Goal: Information Seeking & Learning: Learn about a topic

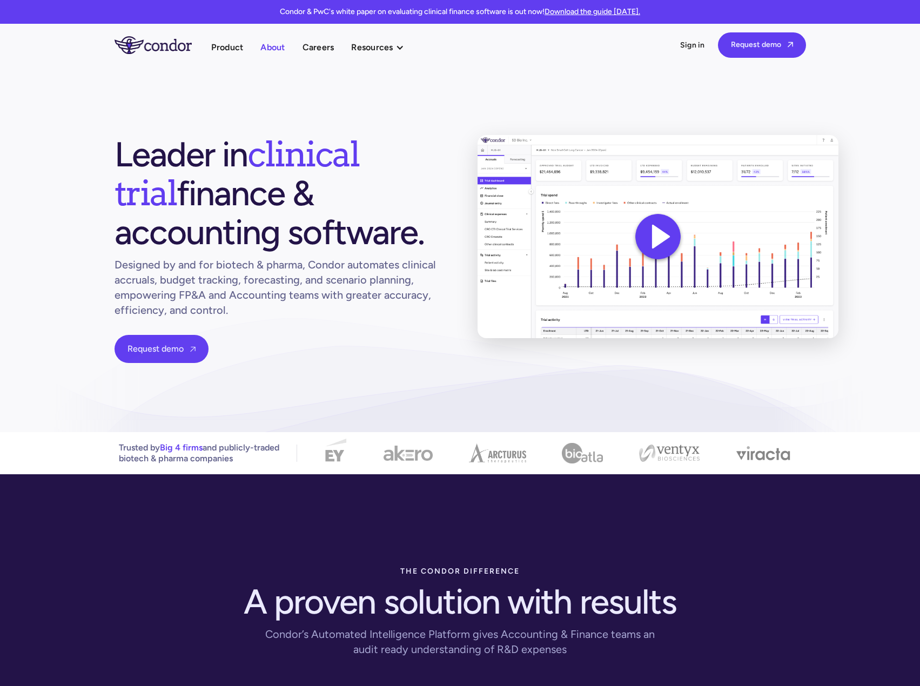
click at [273, 45] on link "About" at bounding box center [272, 47] width 24 height 15
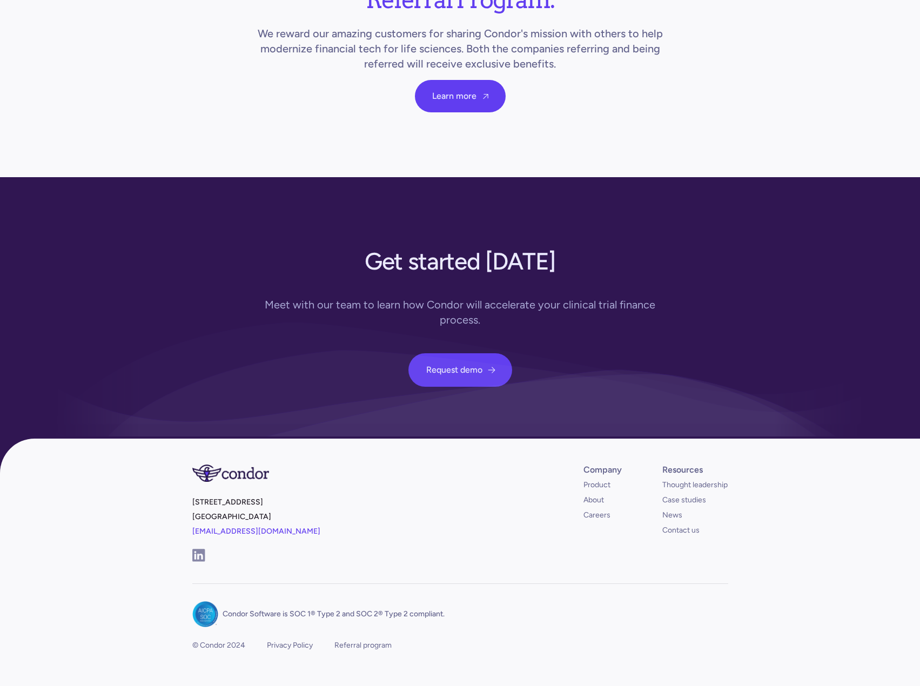
scroll to position [3690, 0]
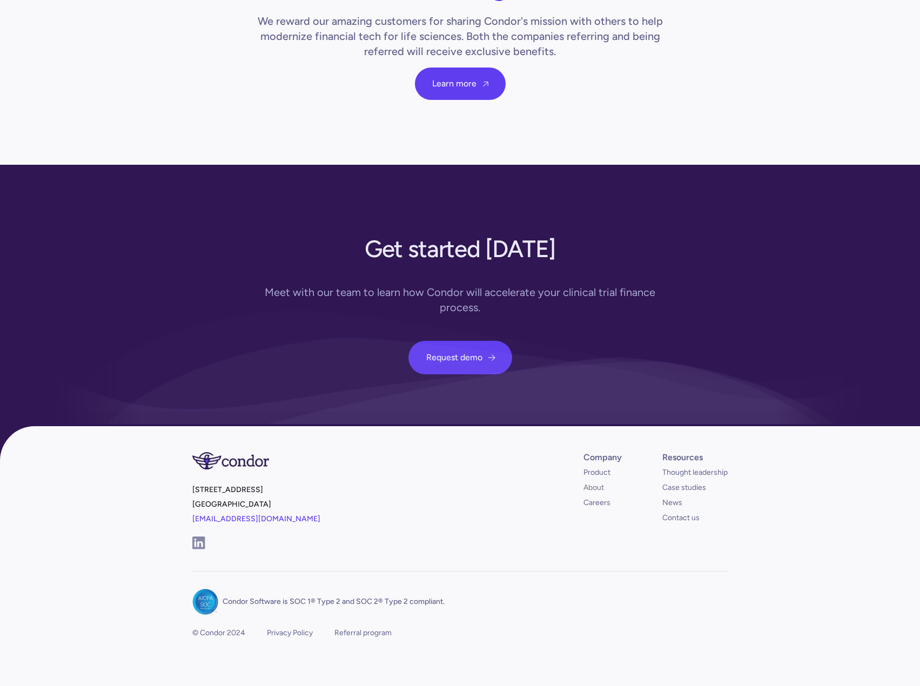
click at [594, 482] on link "About" at bounding box center [593, 487] width 21 height 11
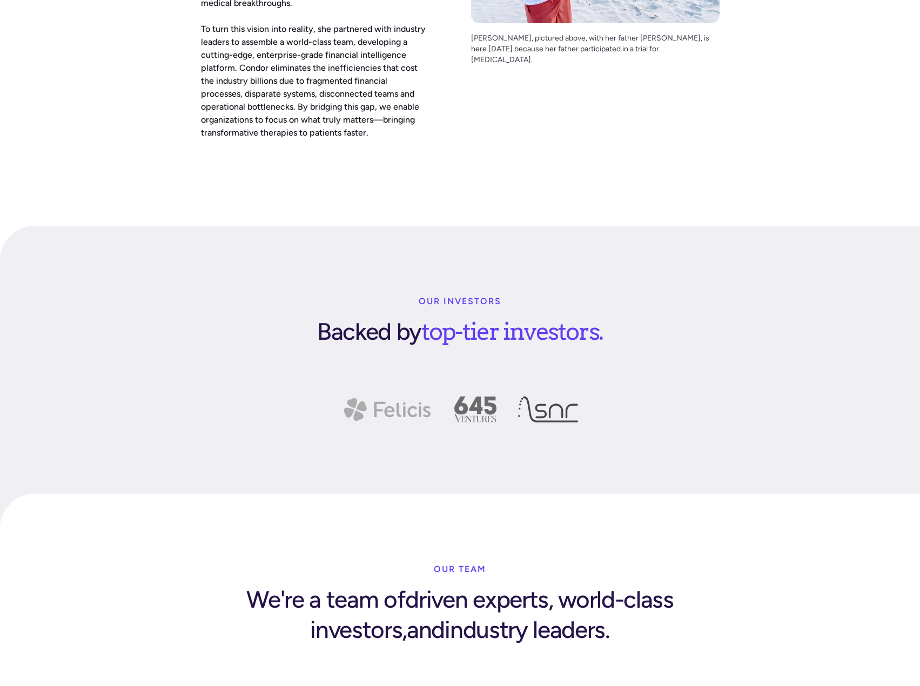
scroll to position [1404, 0]
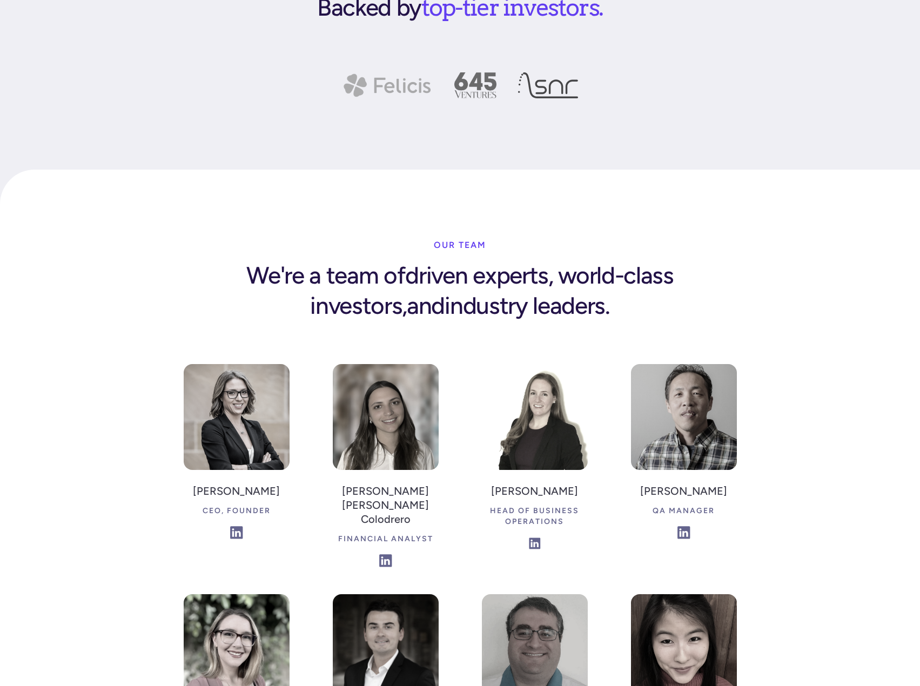
click at [533, 537] on img at bounding box center [535, 543] width 12 height 12
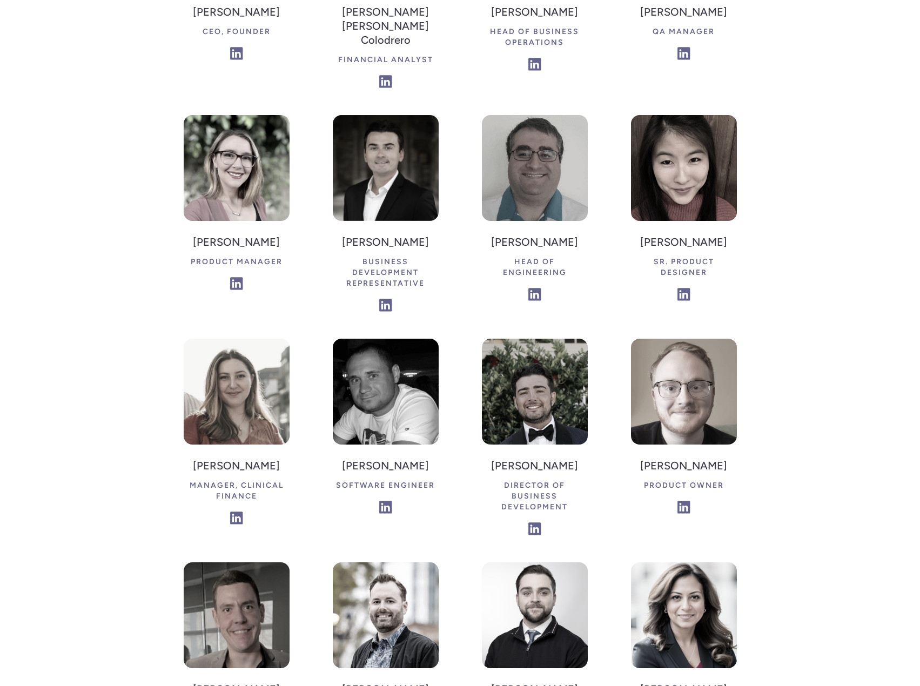
scroll to position [1890, 0]
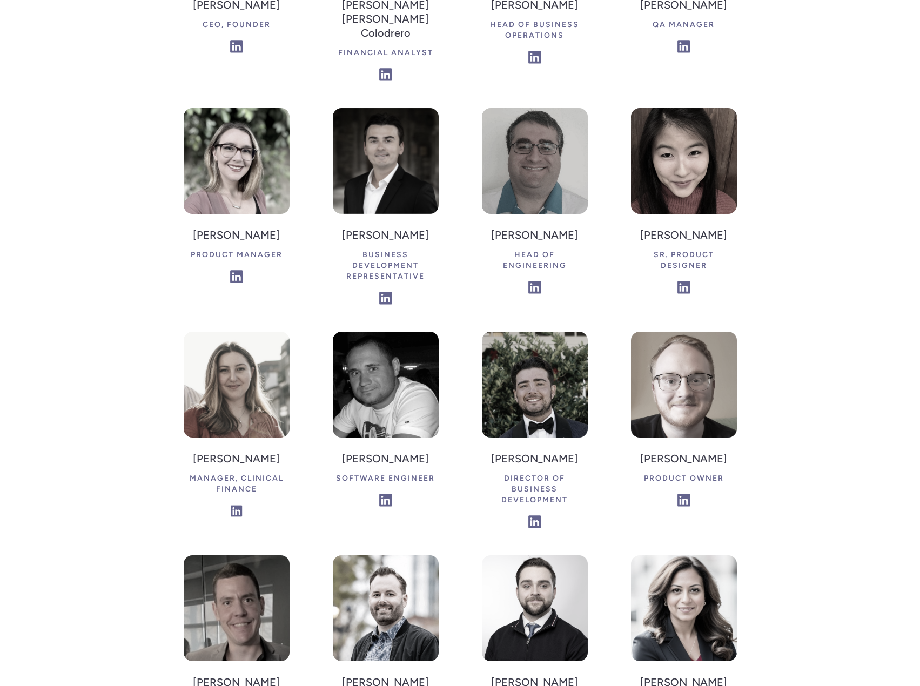
click at [234, 505] on img at bounding box center [237, 511] width 12 height 12
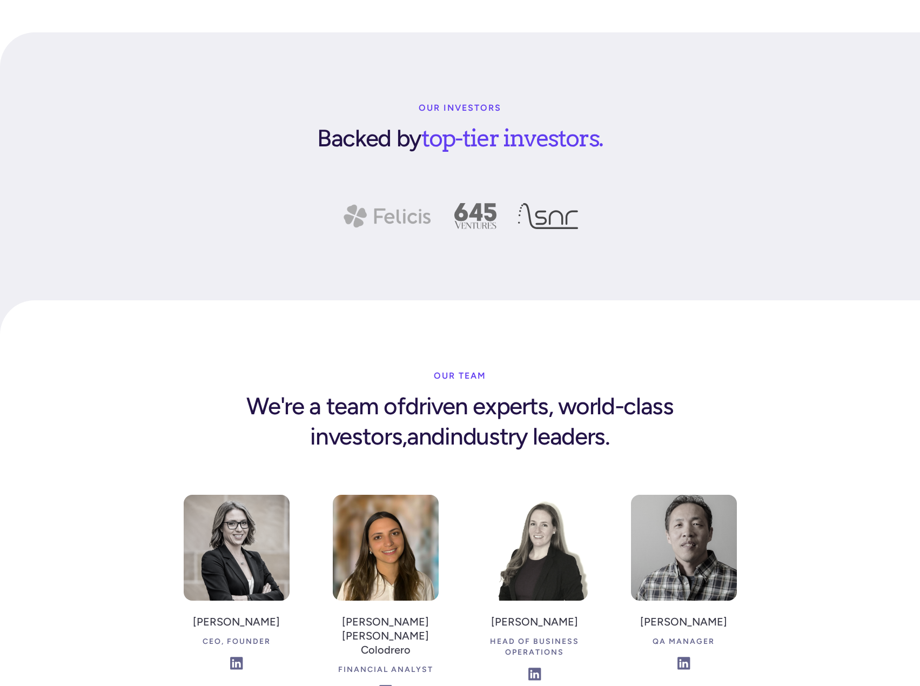
scroll to position [1296, 0]
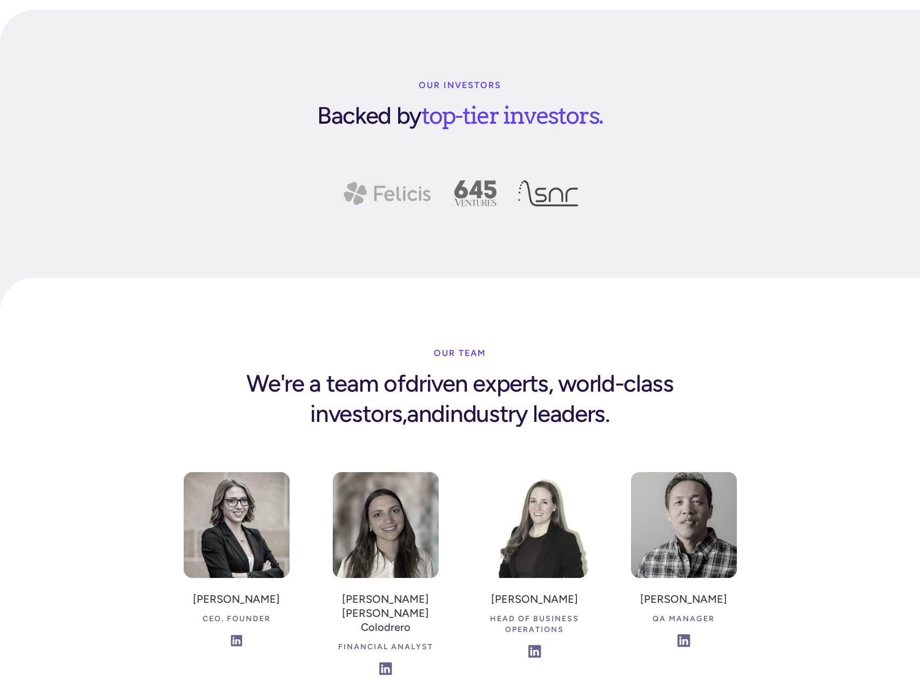
click at [233, 634] on img at bounding box center [237, 640] width 12 height 12
click at [380, 663] on img at bounding box center [386, 669] width 12 height 12
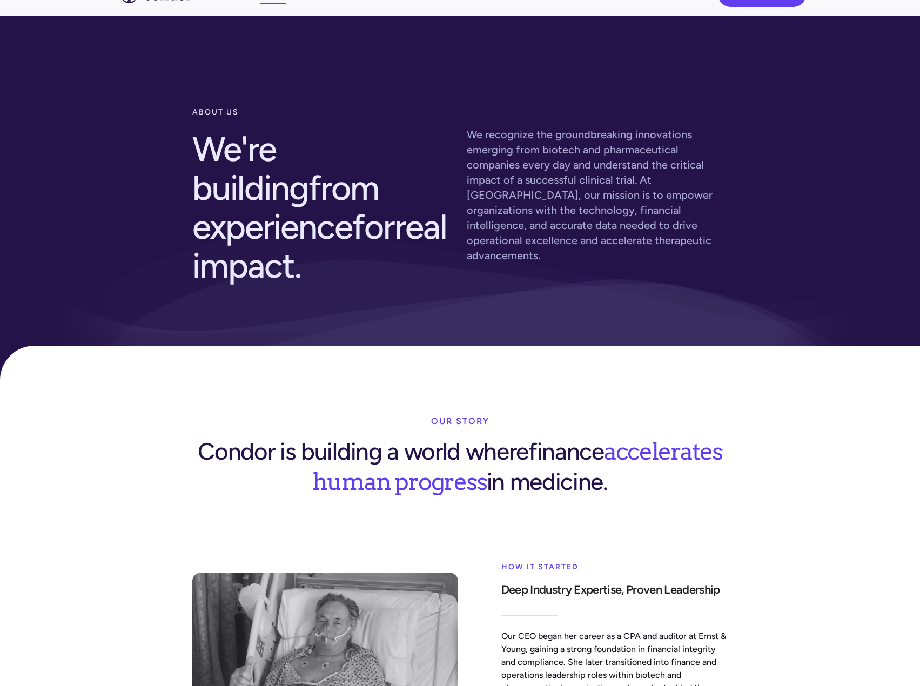
scroll to position [0, 0]
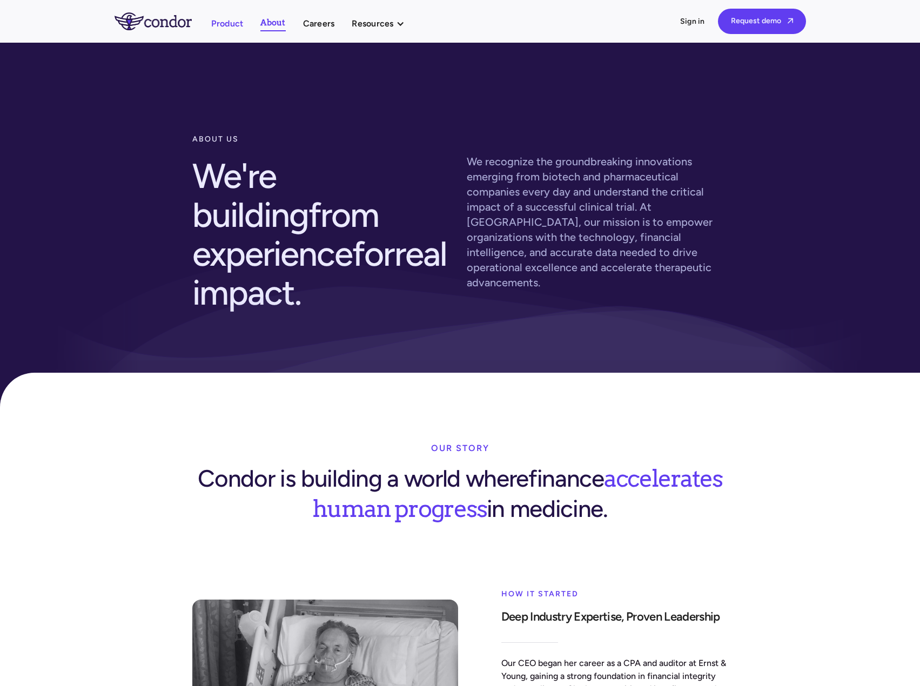
click at [223, 23] on link "Product" at bounding box center [227, 23] width 32 height 15
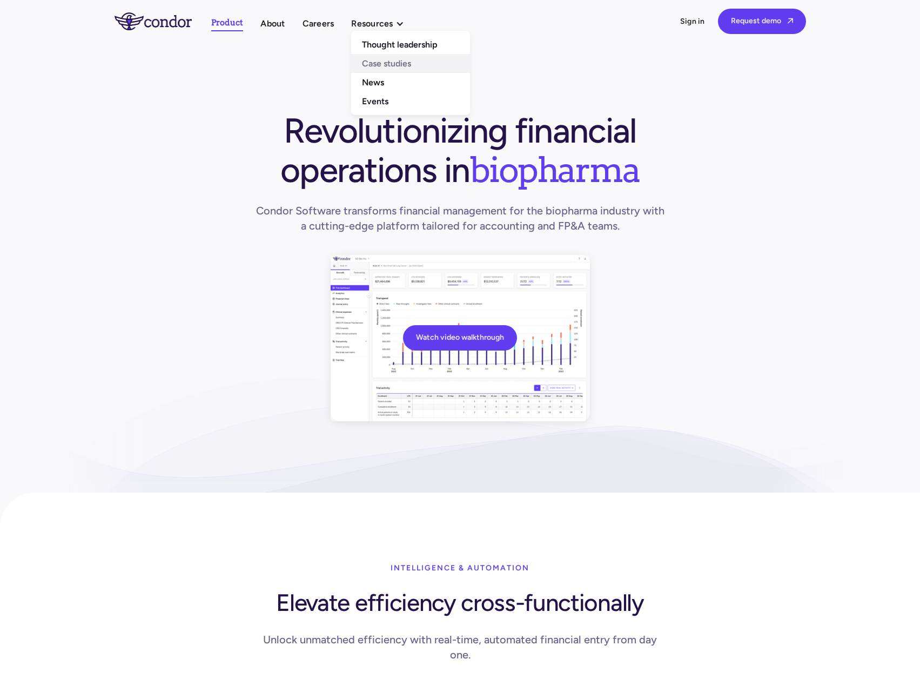
click at [381, 58] on link "Case studies" at bounding box center [410, 63] width 119 height 19
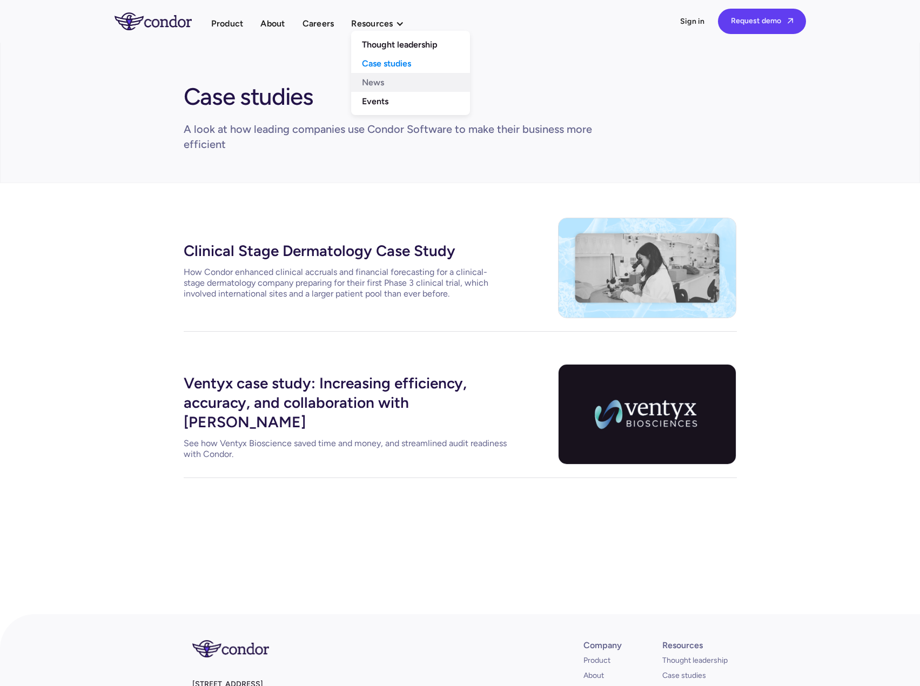
click at [382, 89] on link "News" at bounding box center [410, 82] width 119 height 19
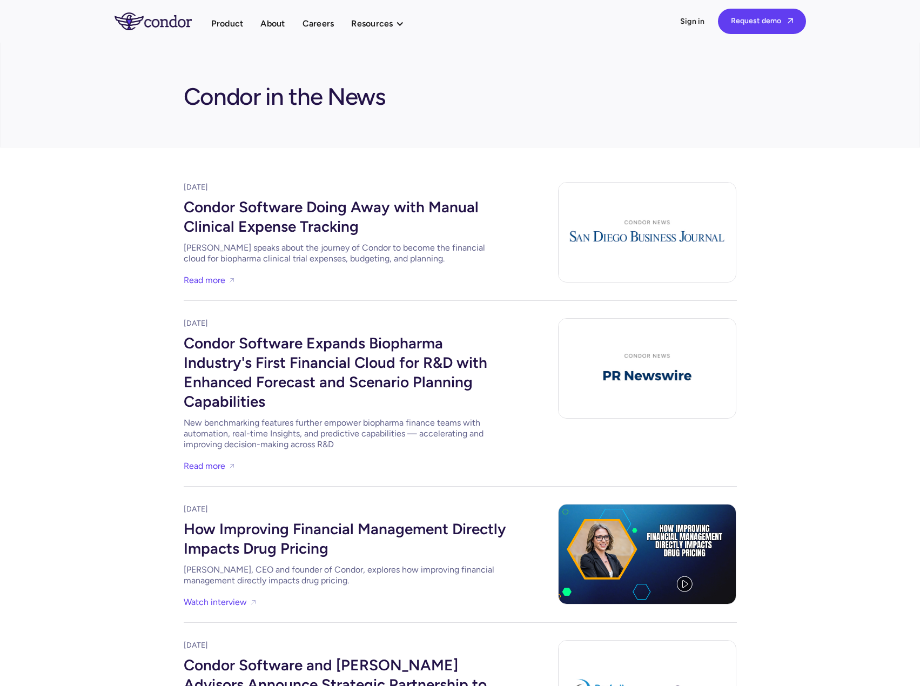
click at [184, 18] on img "home" at bounding box center [152, 20] width 77 height 17
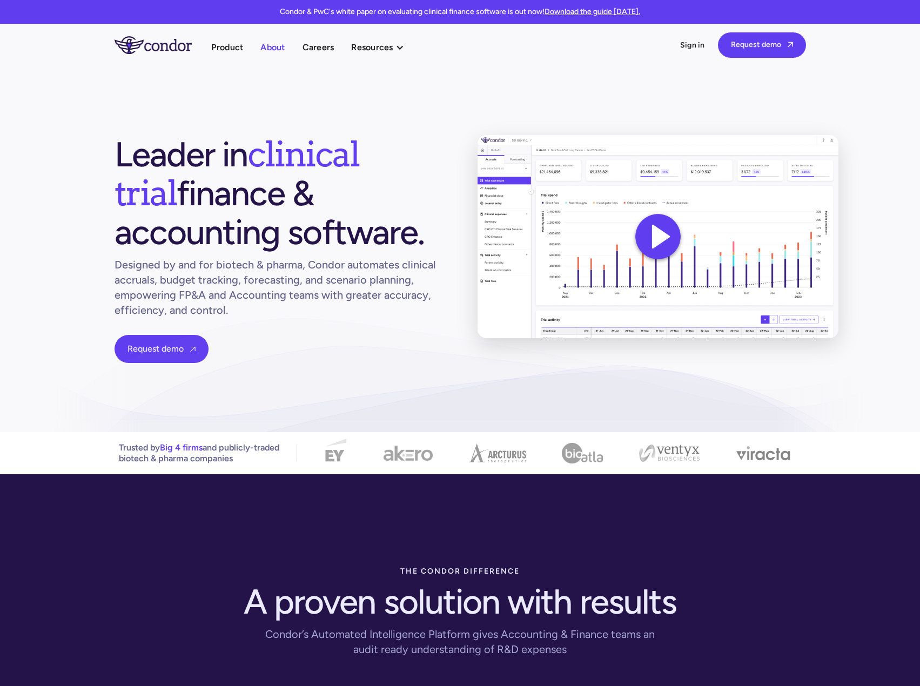
click at [271, 51] on link "About" at bounding box center [272, 47] width 24 height 15
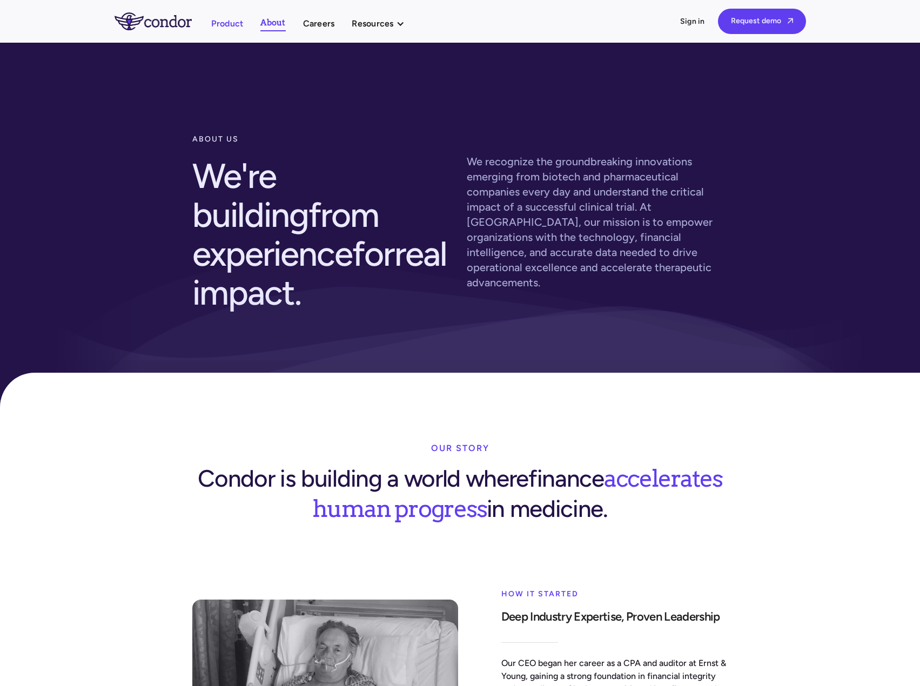
click at [237, 19] on link "Product" at bounding box center [227, 23] width 32 height 15
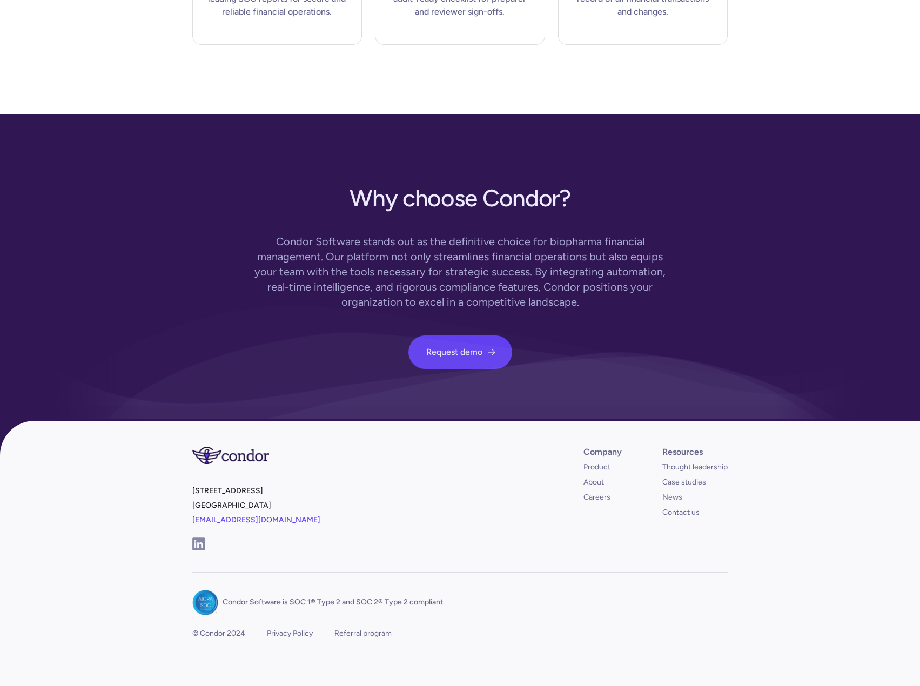
scroll to position [2948, 0]
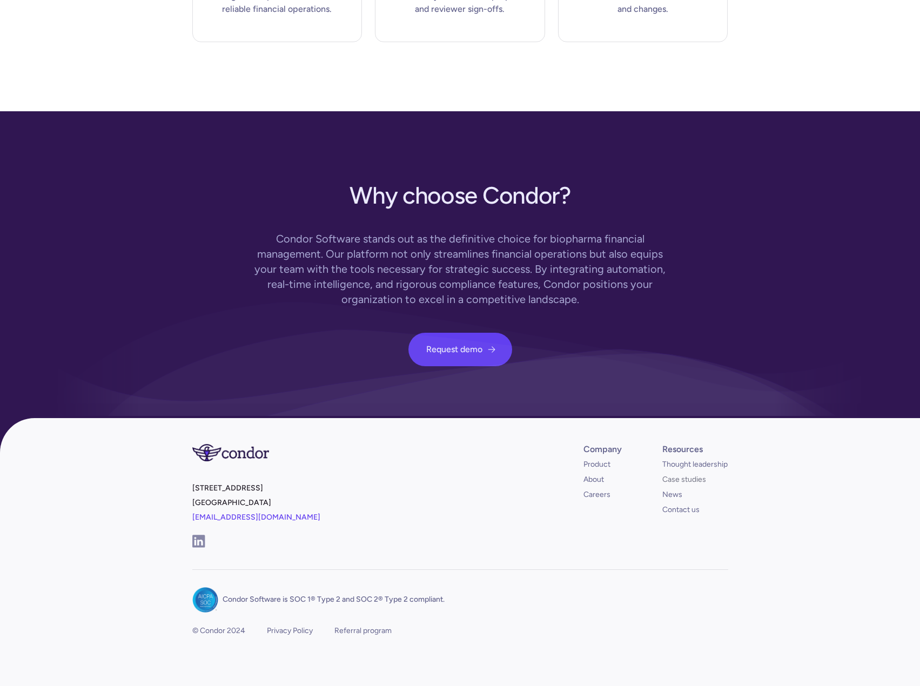
click at [682, 474] on link "Case studies" at bounding box center [684, 479] width 44 height 11
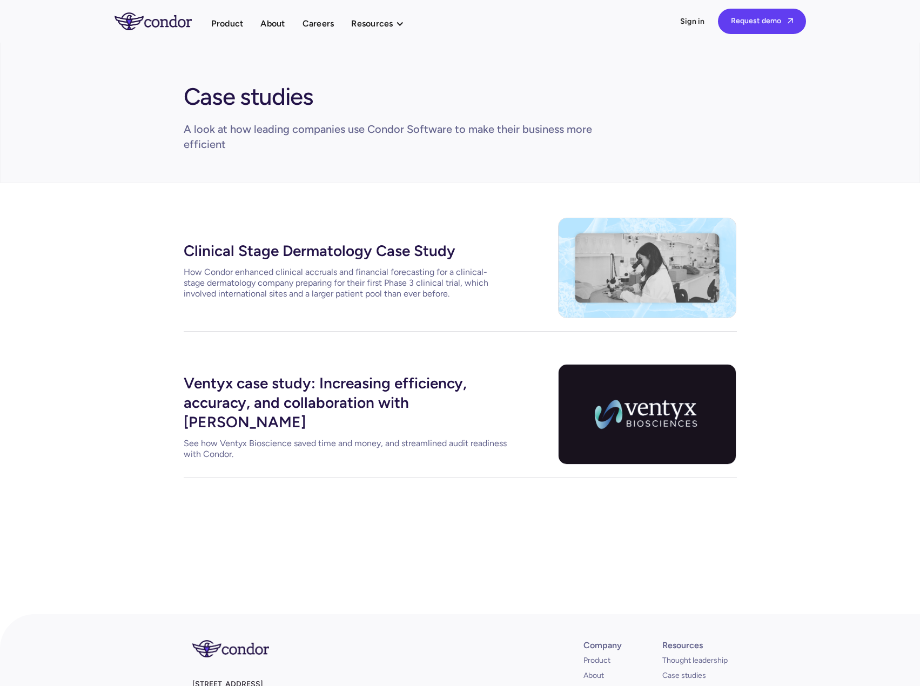
scroll to position [212, 0]
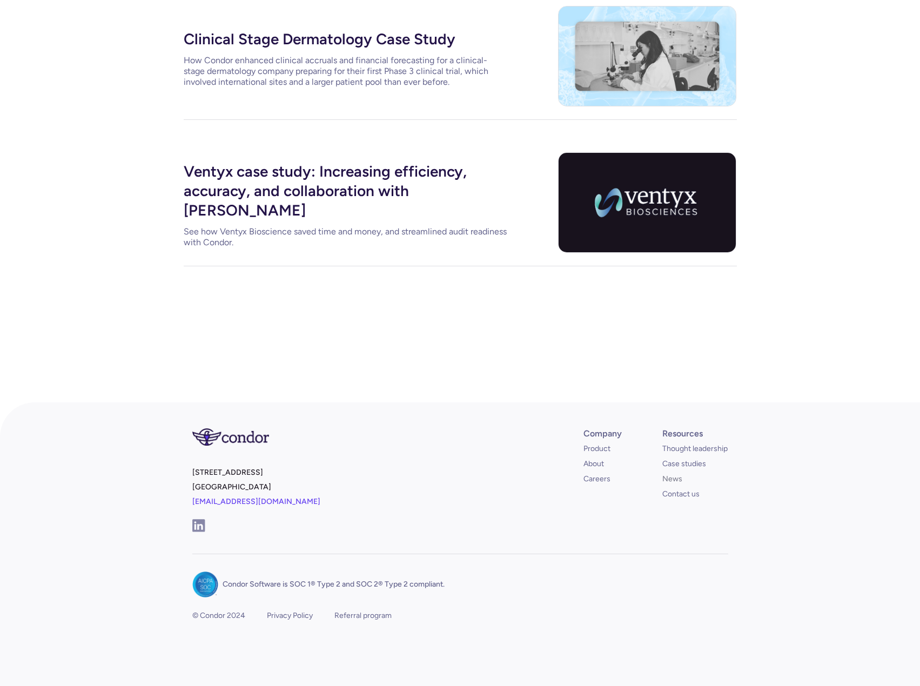
click at [670, 477] on link "News" at bounding box center [672, 479] width 20 height 11
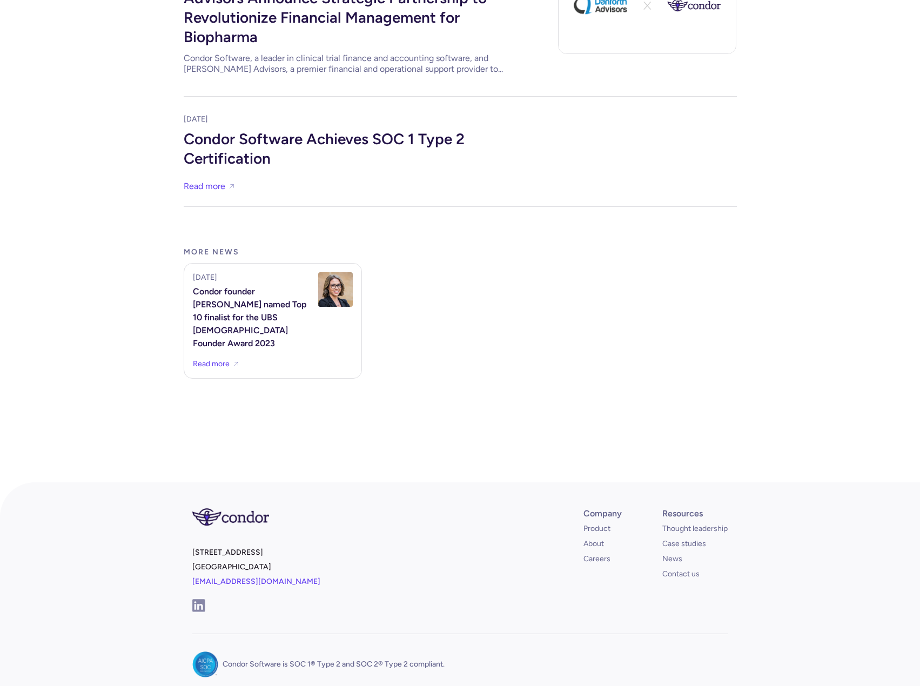
scroll to position [753, 0]
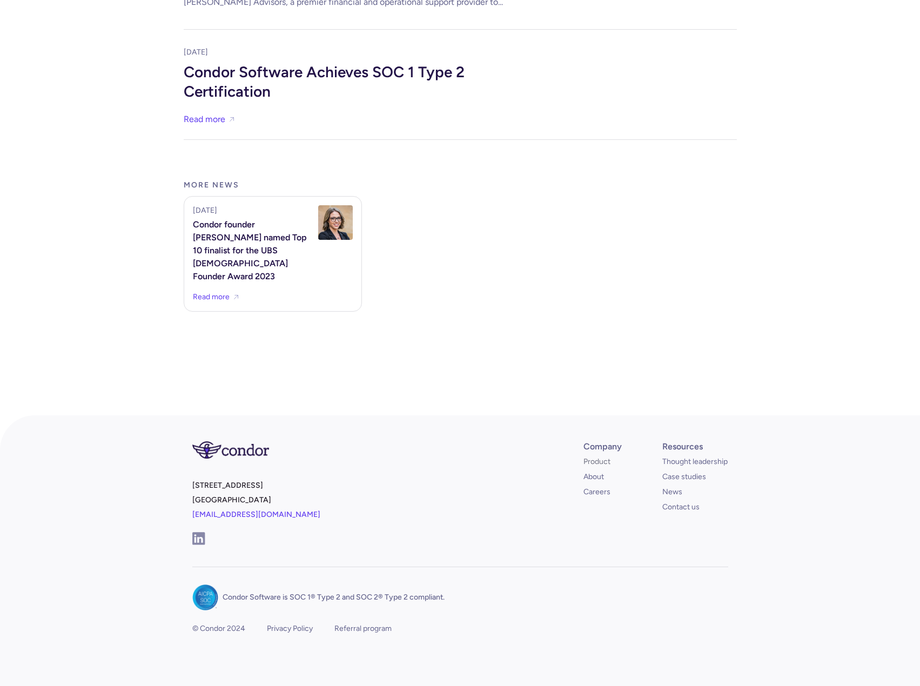
click at [597, 456] on link "Product" at bounding box center [596, 461] width 27 height 11
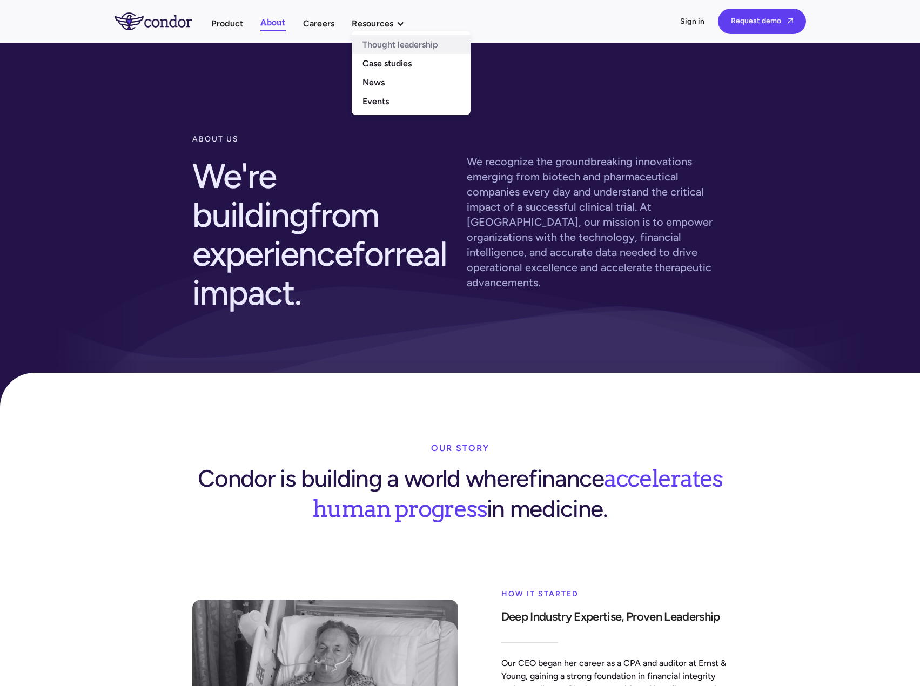
click at [403, 40] on link "Thought leadership" at bounding box center [411, 44] width 119 height 19
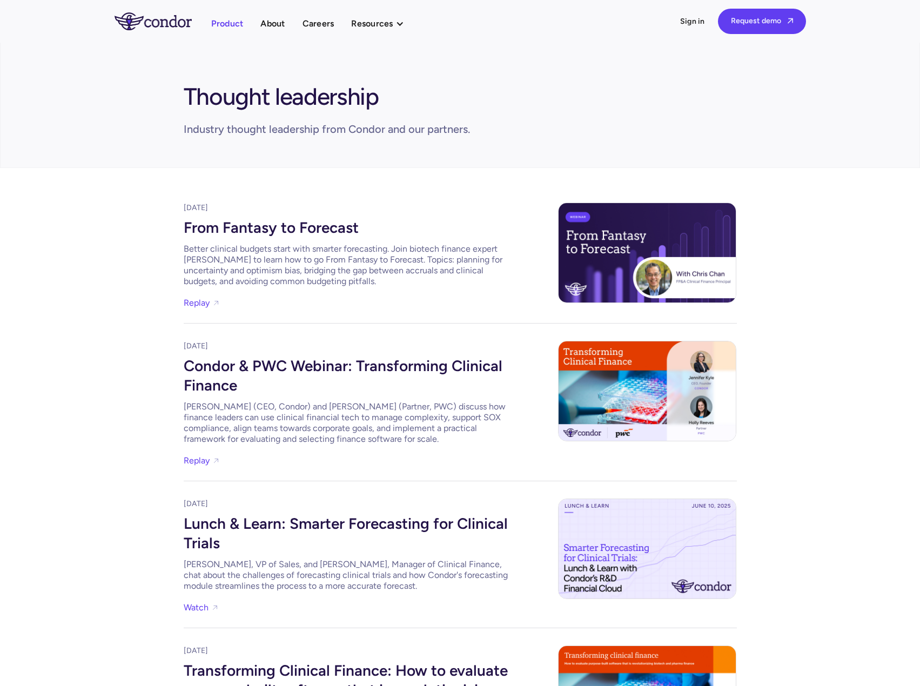
click at [226, 25] on link "Product" at bounding box center [227, 23] width 32 height 15
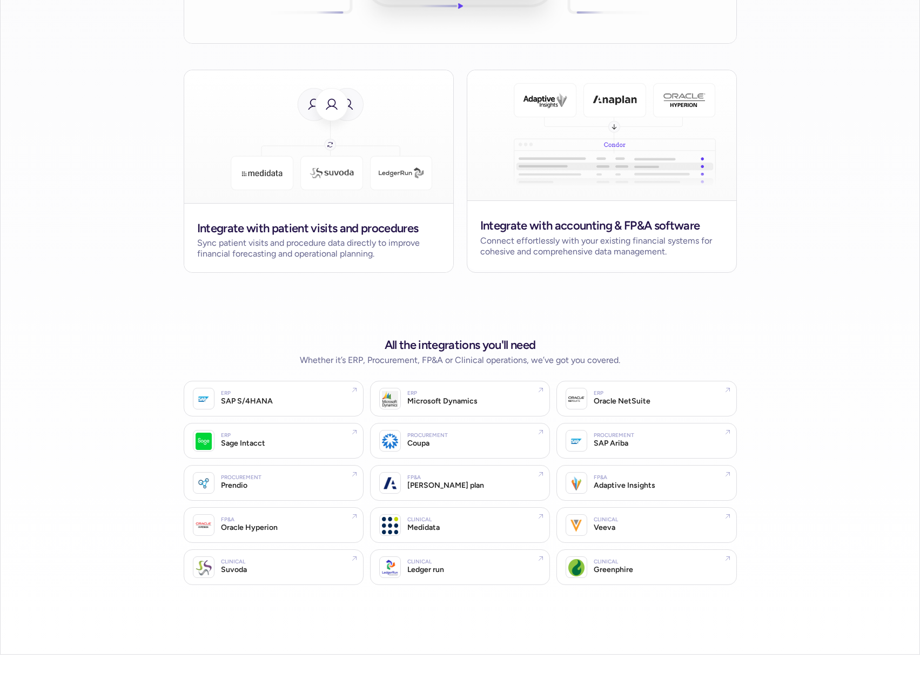
scroll to position [1998, 0]
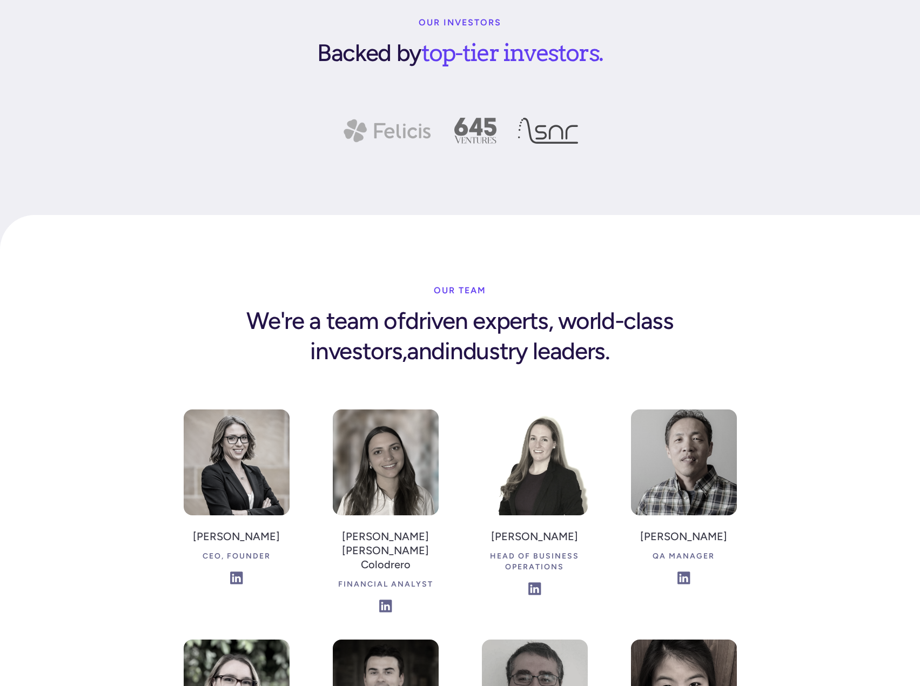
scroll to position [1360, 0]
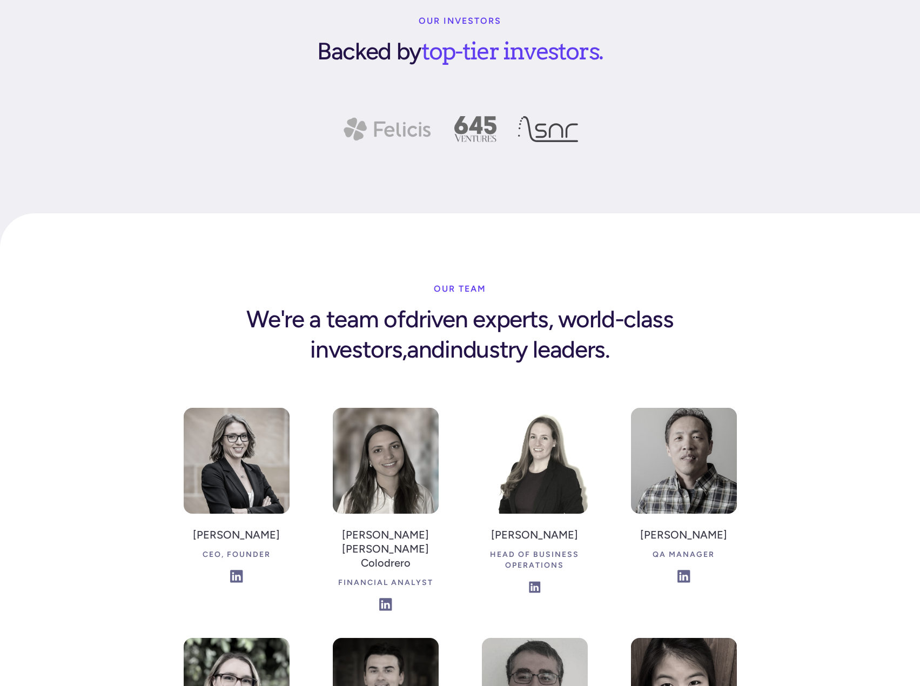
click at [533, 581] on img at bounding box center [535, 587] width 12 height 12
click at [388, 598] on img at bounding box center [386, 604] width 12 height 12
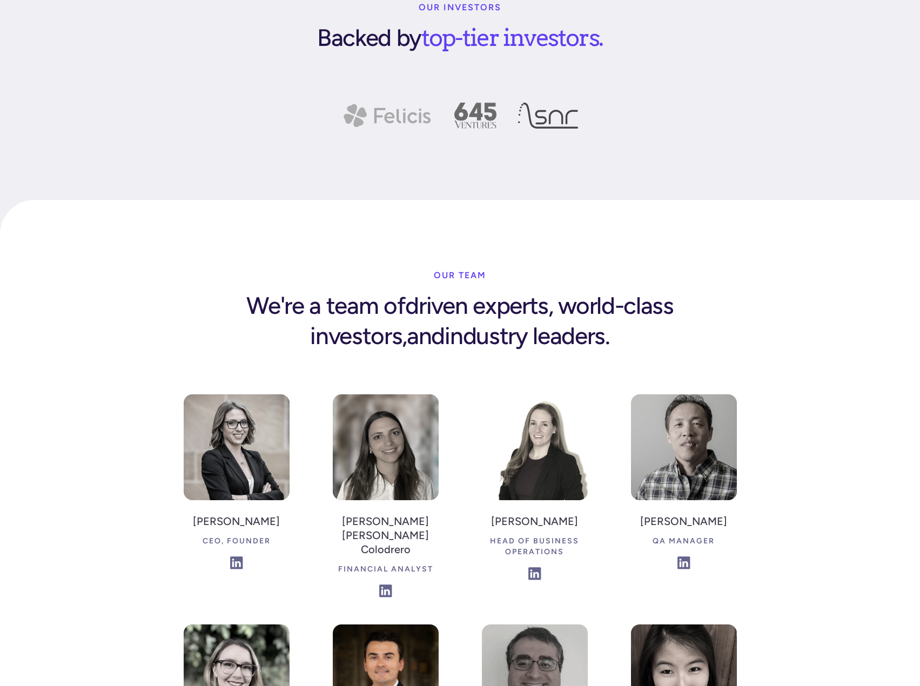
scroll to position [1468, 0]
